Goal: Task Accomplishment & Management: Manage account settings

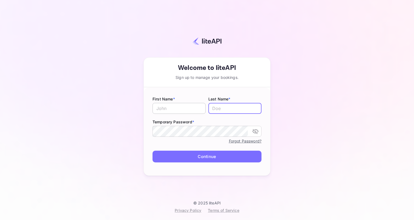
click at [173, 109] on input "text" at bounding box center [178, 108] width 53 height 11
type input "[PERSON_NAME]"
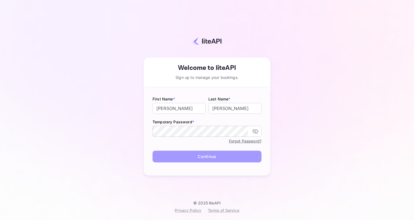
click at [194, 155] on button "Continue" at bounding box center [206, 157] width 109 height 12
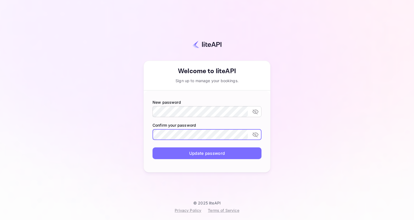
click at [177, 154] on button "Update password" at bounding box center [206, 154] width 109 height 12
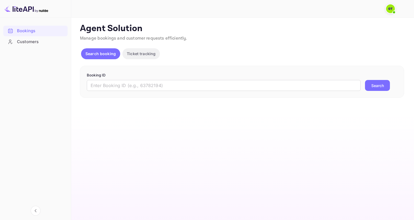
click at [25, 43] on div "Customers" at bounding box center [41, 42] width 48 height 6
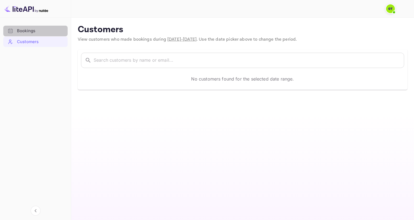
click at [24, 28] on div "Bookings" at bounding box center [41, 31] width 48 height 6
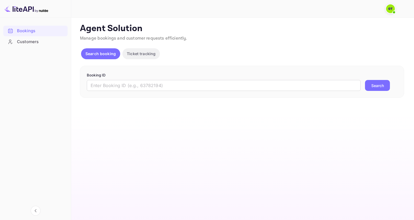
click at [35, 42] on div "Customers" at bounding box center [41, 42] width 48 height 6
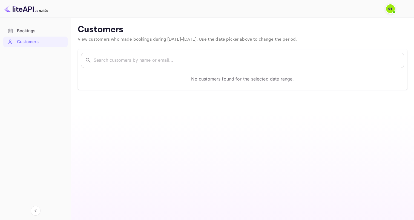
click at [28, 32] on div "Bookings" at bounding box center [41, 31] width 48 height 6
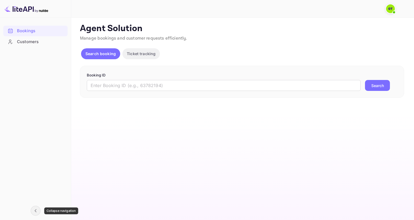
click at [36, 212] on icon "Collapse navigation" at bounding box center [35, 211] width 2 height 3
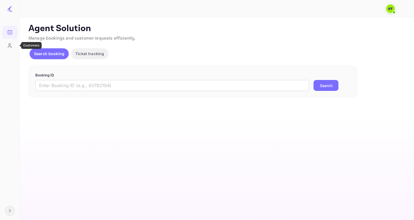
click at [10, 45] on icon "Customers" at bounding box center [10, 46] width 4 height 4
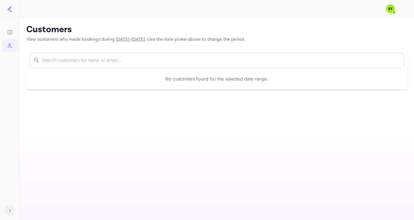
click at [11, 10] on img at bounding box center [10, 8] width 7 height 7
click at [10, 33] on icon "Bookings" at bounding box center [9, 32] width 5 height 5
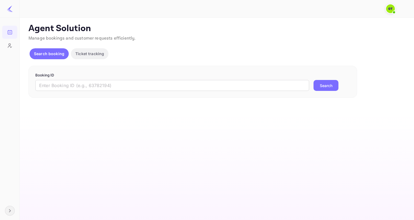
click at [392, 9] on img at bounding box center [390, 8] width 9 height 9
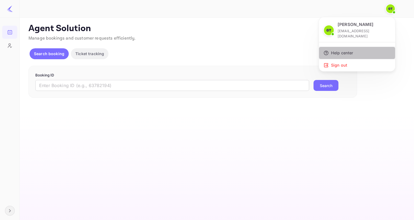
click at [343, 48] on div "Help center" at bounding box center [357, 53] width 76 height 12
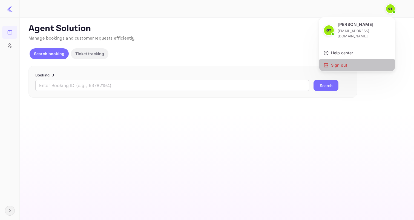
click at [375, 59] on div "Sign out" at bounding box center [357, 65] width 76 height 12
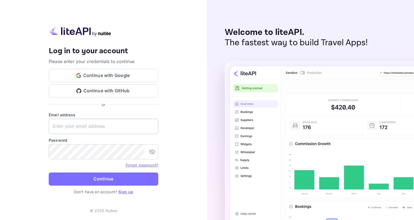
click at [80, 129] on input "text" at bounding box center [103, 126] width 109 height 15
